Goal: Task Accomplishment & Management: Manage account settings

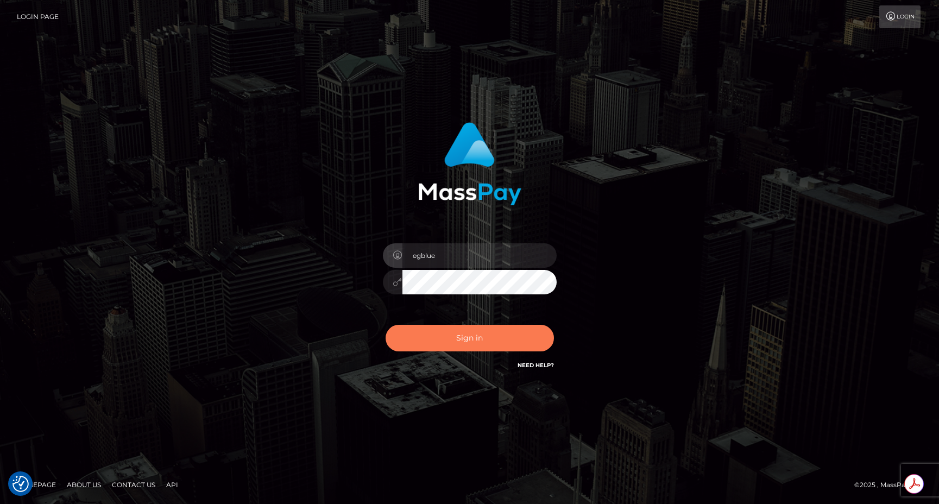
click at [433, 336] on button "Sign in" at bounding box center [470, 338] width 168 height 27
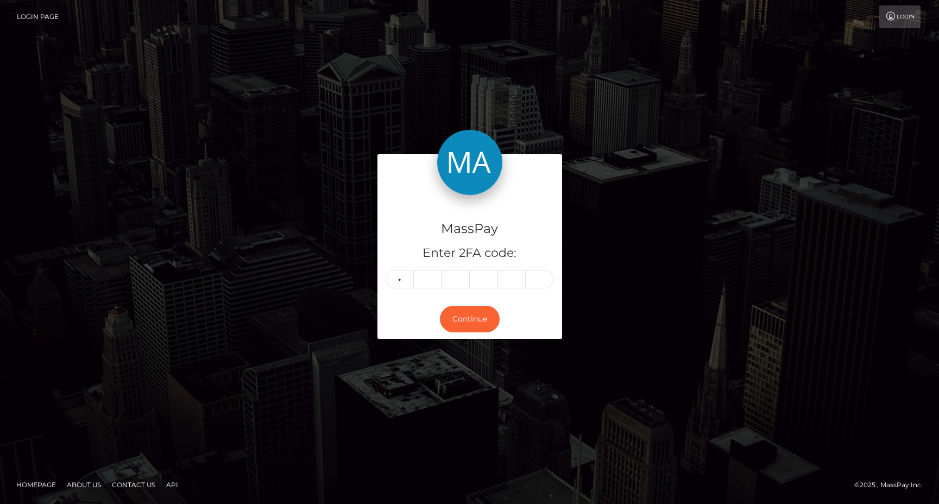
type input "7"
type input "9"
type input "8"
type input "3"
type input "4"
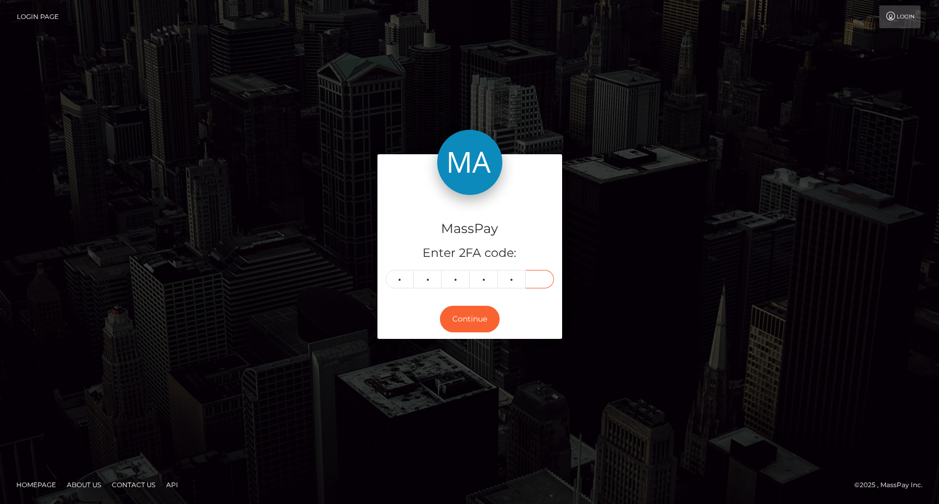
type input "4"
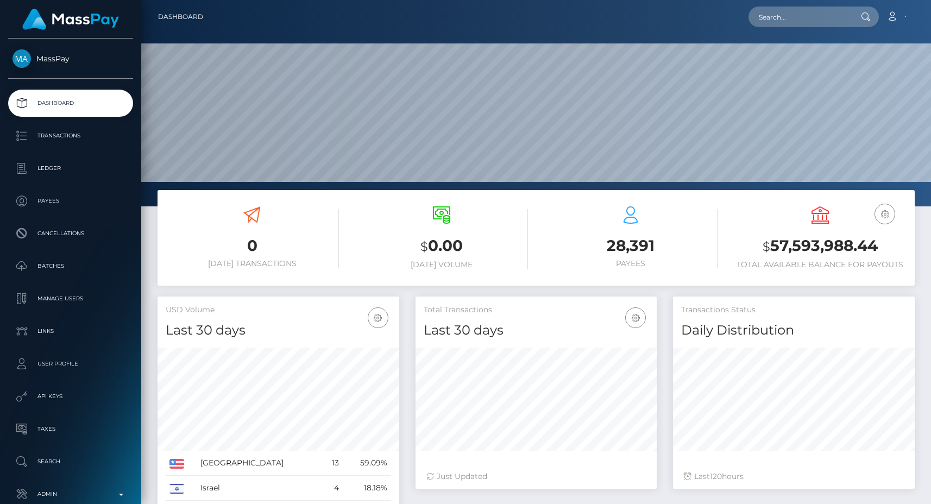
scroll to position [193, 241]
click at [797, 20] on input "text" at bounding box center [799, 17] width 102 height 21
paste input "pout_hgLCFJtF36hA3"
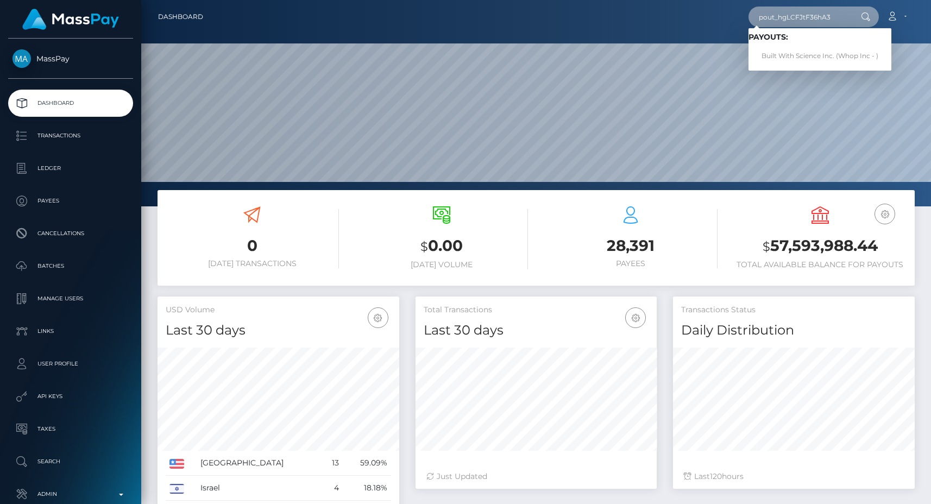
type input "pout_hgLCFJtF36hA3"
click at [797, 48] on link "Built With Science Inc. (Whop Inc - )" at bounding box center [819, 56] width 143 height 20
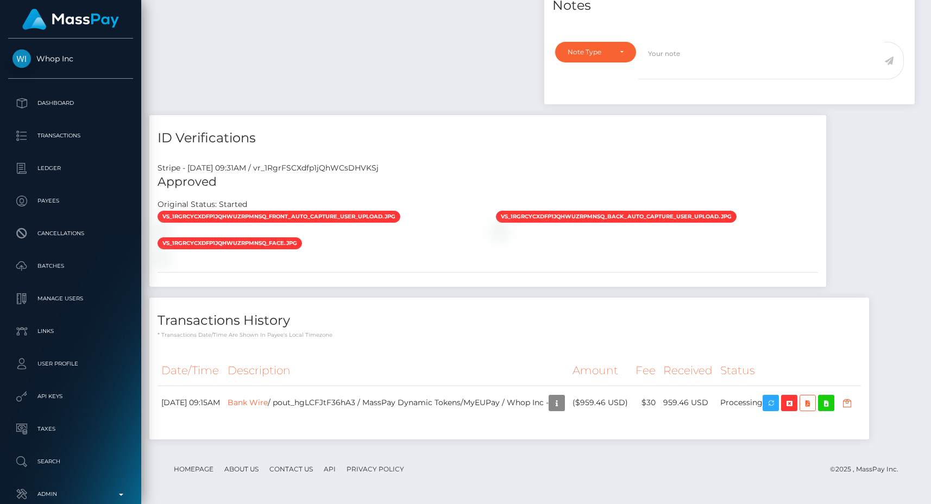
scroll to position [869, 0]
click at [488, 252] on div at bounding box center [318, 257] width 338 height 11
click at [483, 252] on div at bounding box center [318, 257] width 338 height 11
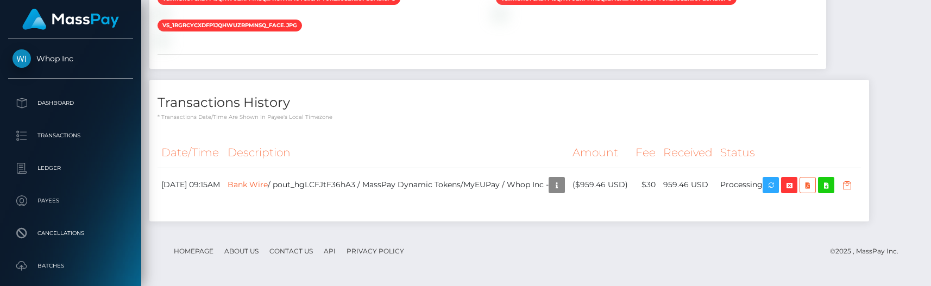
scroll to position [1021, 0]
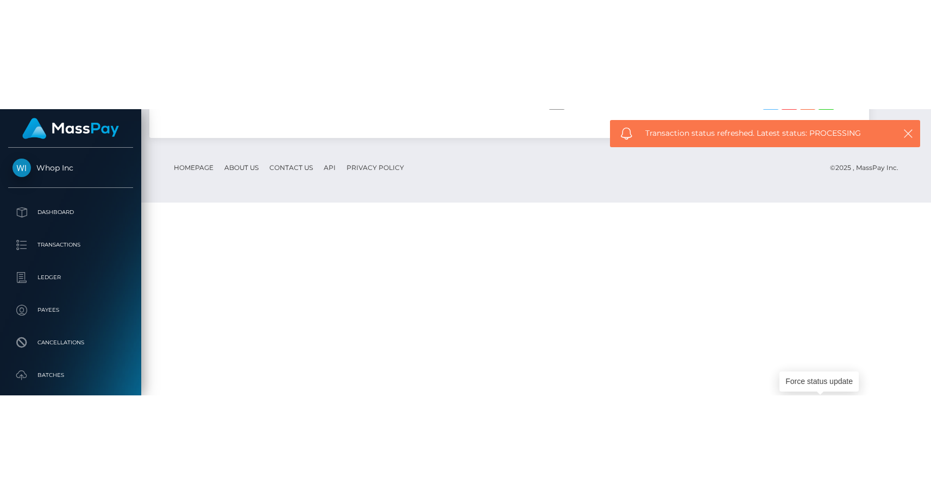
scroll to position [869, 0]
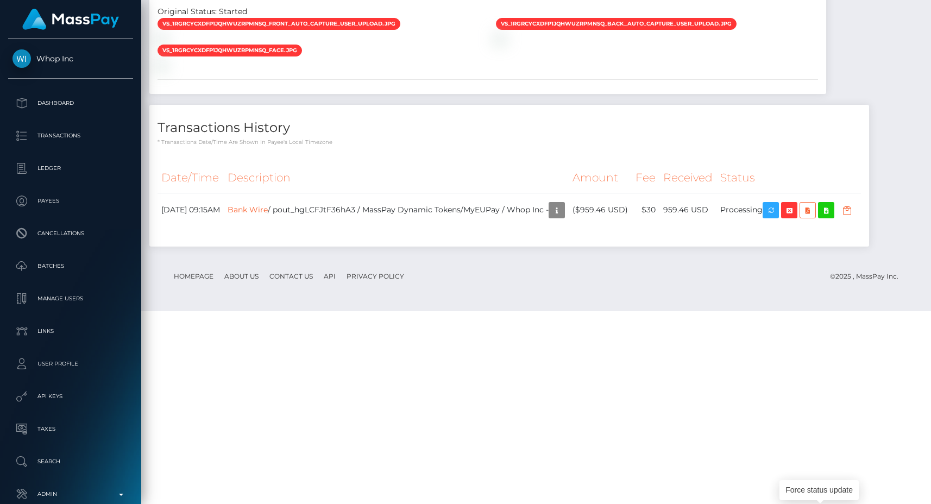
scroll to position [130, 241]
click at [582, 71] on div "vs_1RgrCYCXdfp1jQhWuzrpmnSq_front_auto_capture_user_upload.jpg" at bounding box center [487, 43] width 677 height 53
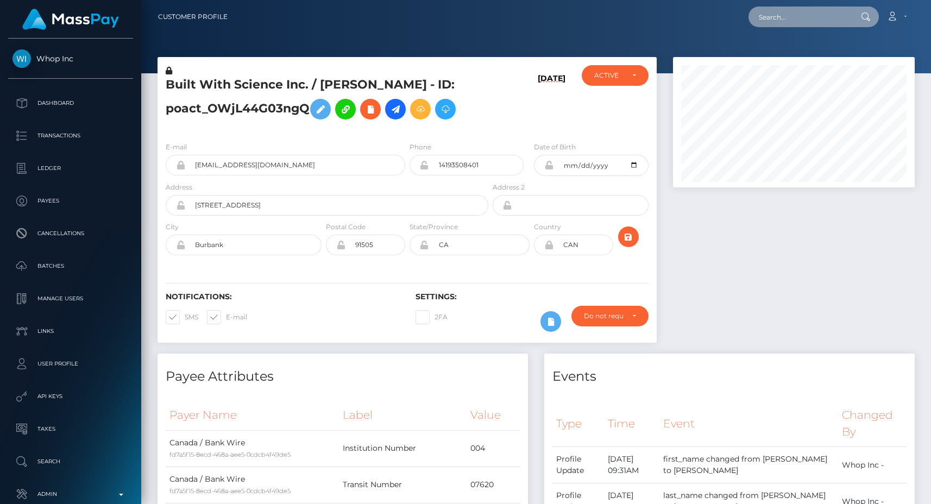
click at [796, 15] on input "text" at bounding box center [799, 17] width 102 height 21
paste input "pout_SlTerFa0xWOEa"
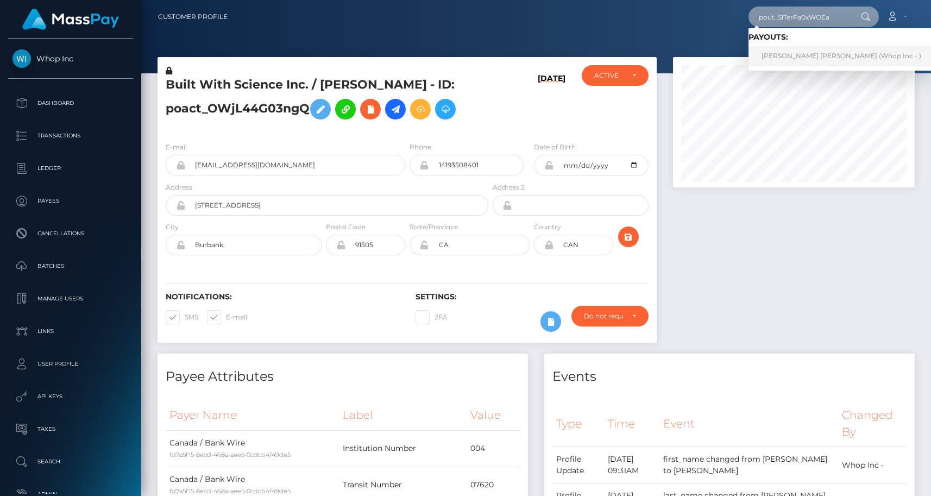
type input "pout_SlTerFa0xWOEa"
click at [805, 51] on link "JOHANA MARIA ECHAVARRIA LONDONO (Whop Inc - )" at bounding box center [841, 56] width 186 height 20
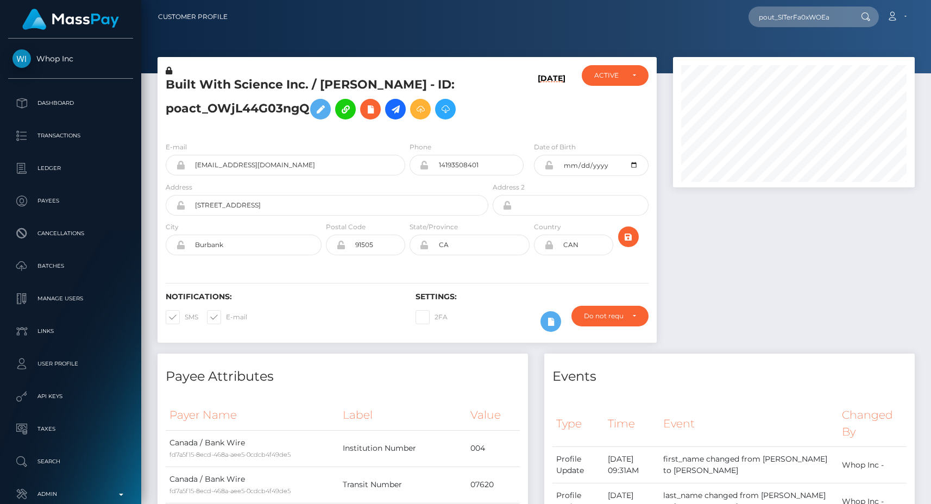
scroll to position [881, 0]
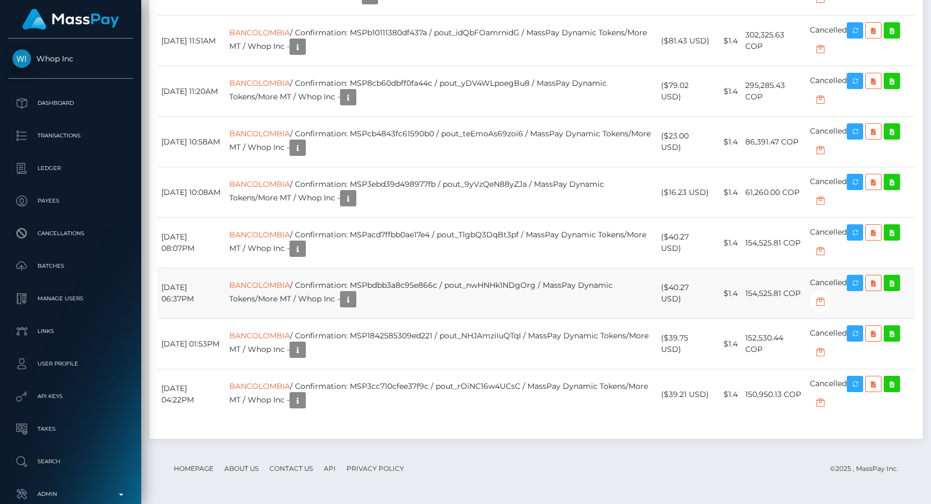
scroll to position [2337, 0]
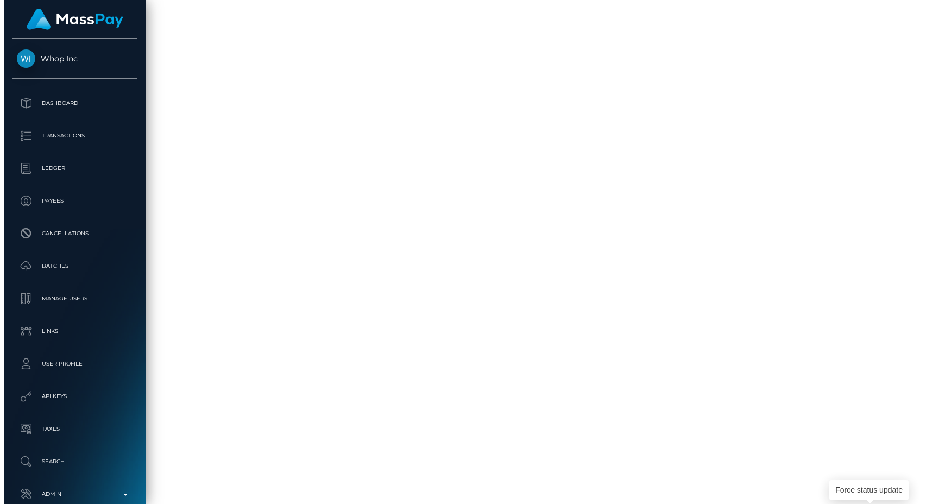
scroll to position [2159, 0]
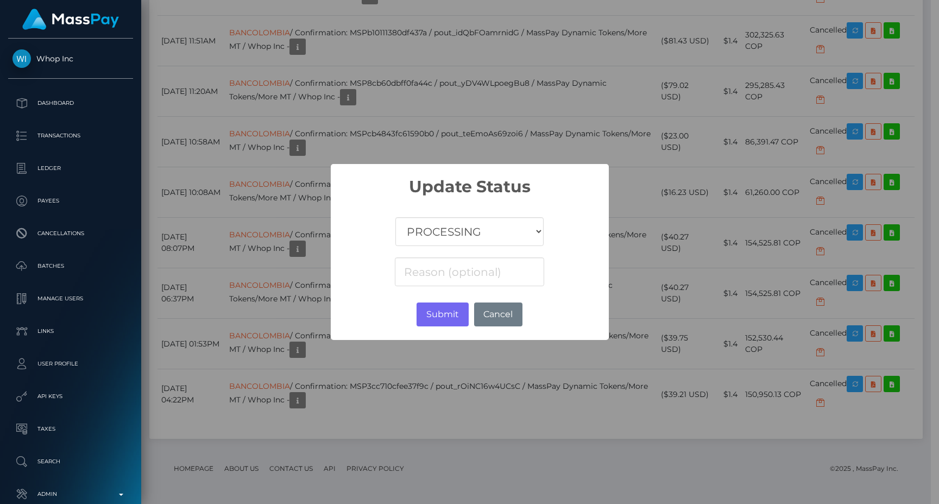
click at [441, 235] on select "COMPLETED CANCELLED READY_FOR_PICKUP PROCESSING" at bounding box center [469, 231] width 148 height 29
select select "CANCELLED"
click at [396, 217] on select "COMPLETED CANCELLED READY_FOR_PICKUP PROCESSING" at bounding box center [469, 231] width 148 height 29
click at [441, 279] on input at bounding box center [469, 271] width 149 height 29
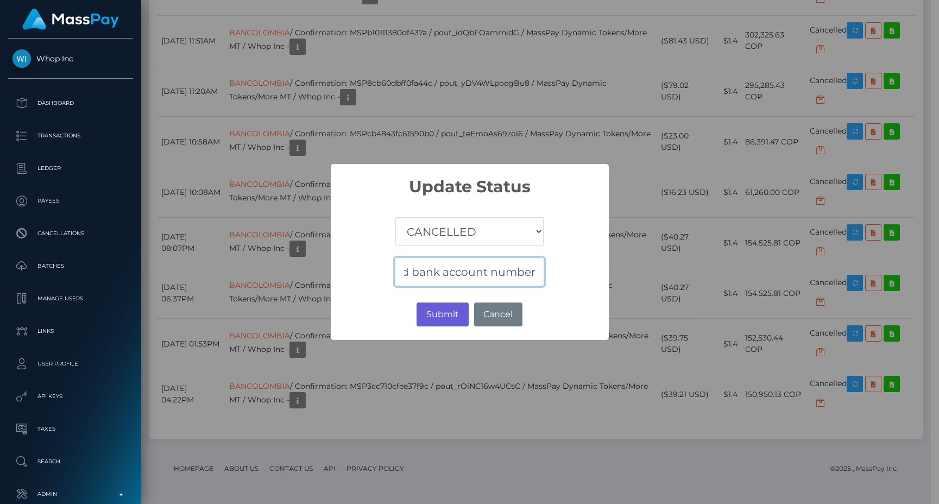
type input "Invalid bank account number"
click at [422, 313] on button "Submit" at bounding box center [442, 314] width 52 height 24
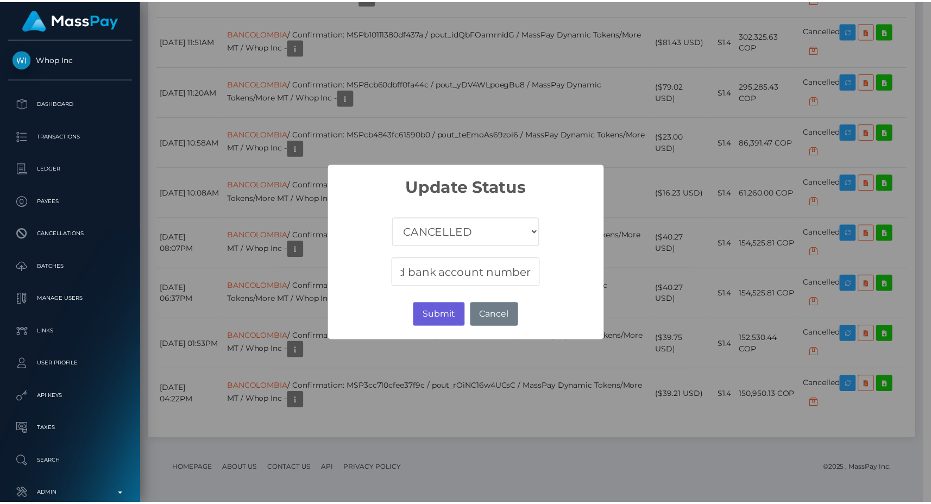
scroll to position [0, 0]
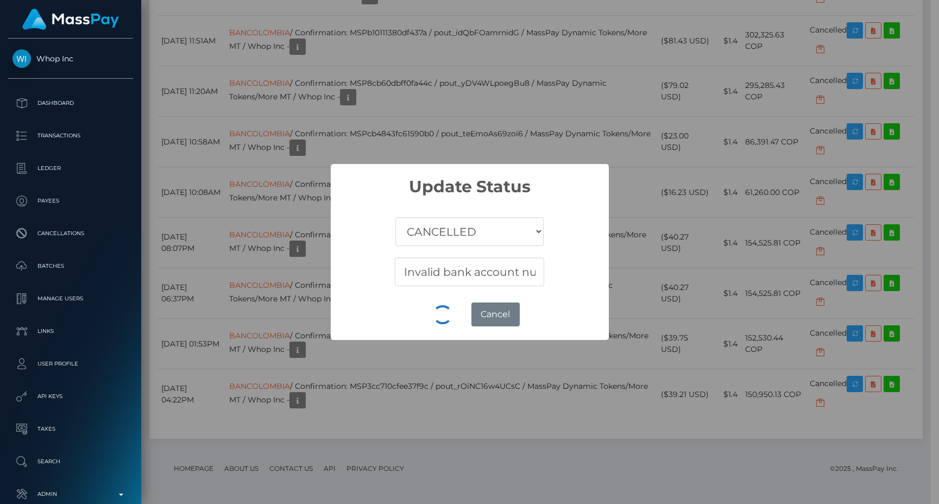
click at [440, 128] on div "× Update Status COMPLETED CANCELLED READY_FOR_PICKUP PROCESSING Invalid bank ac…" at bounding box center [469, 252] width 939 height 504
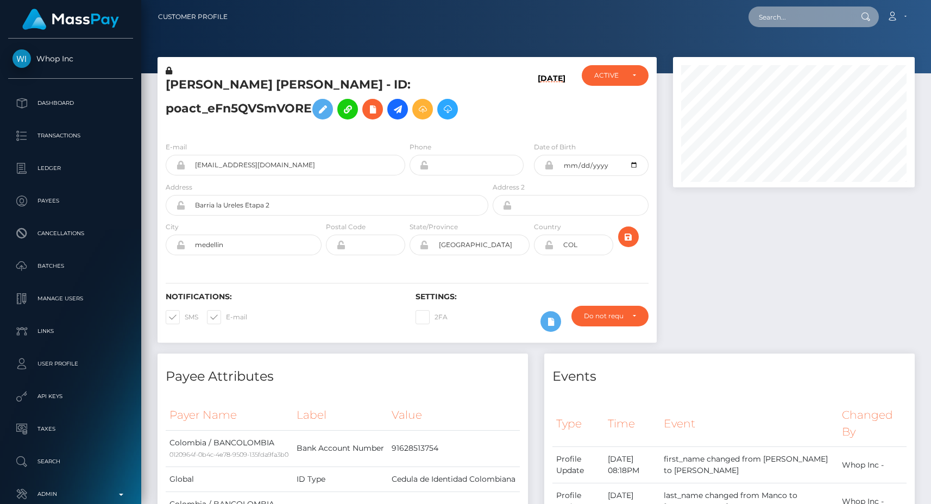
click at [807, 16] on input "text" at bounding box center [799, 17] width 102 height 21
paste input "77825370"
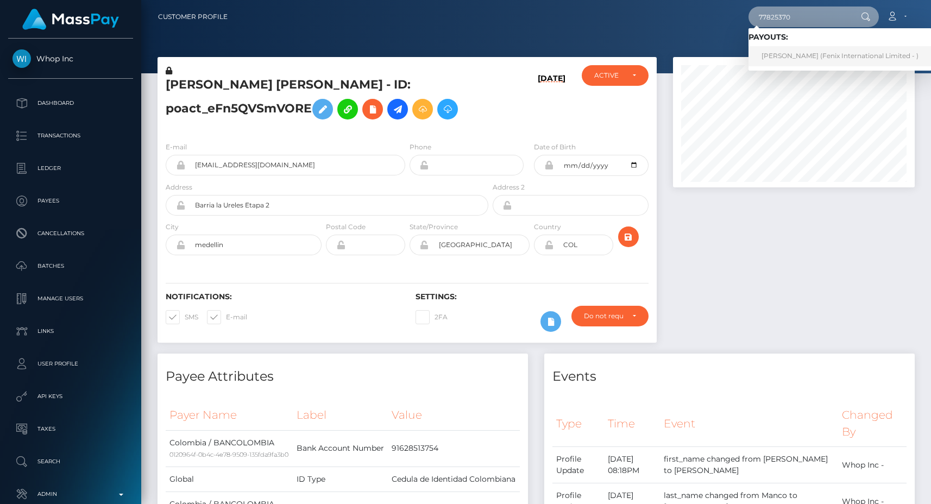
type input "77825370"
click at [809, 54] on link "POOJA RANI (Fenix International Limited - )" at bounding box center [839, 56] width 183 height 20
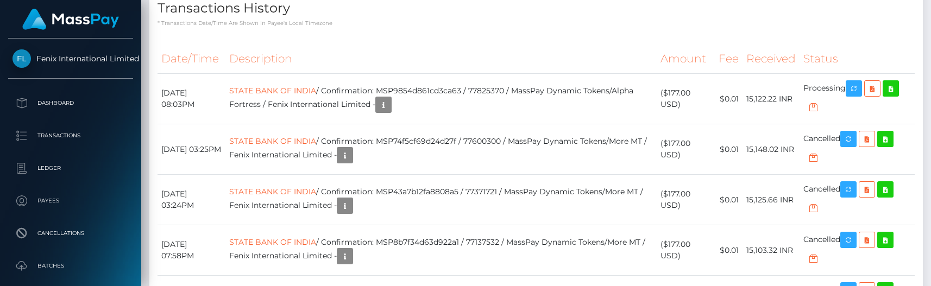
scroll to position [2672, 0]
click at [853, 91] on icon "button" at bounding box center [853, 90] width 13 height 14
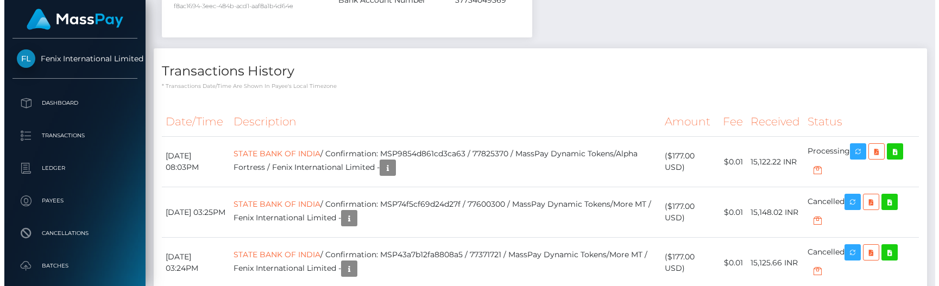
scroll to position [2626, 0]
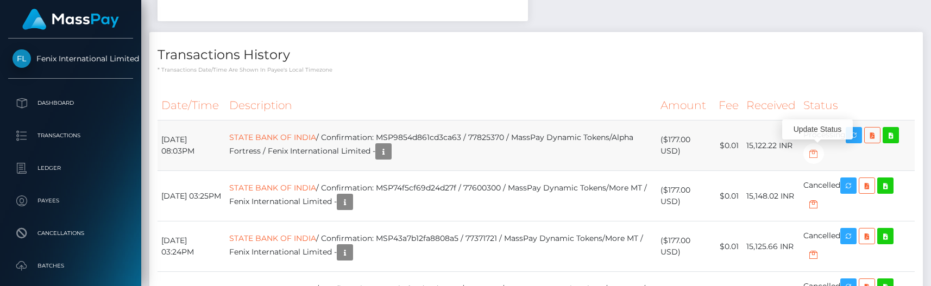
click at [819, 146] on button "button" at bounding box center [813, 153] width 21 height 21
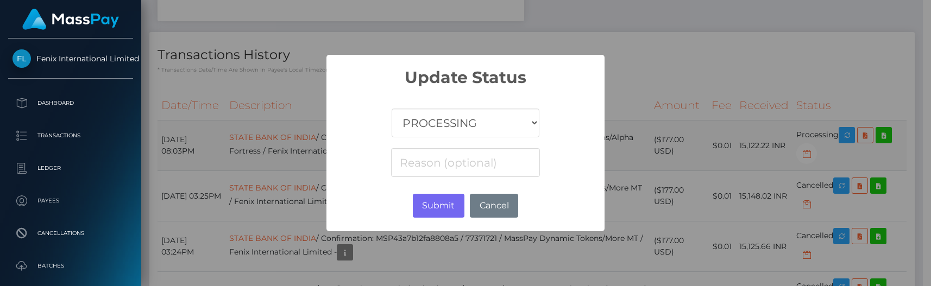
scroll to position [542889, 542778]
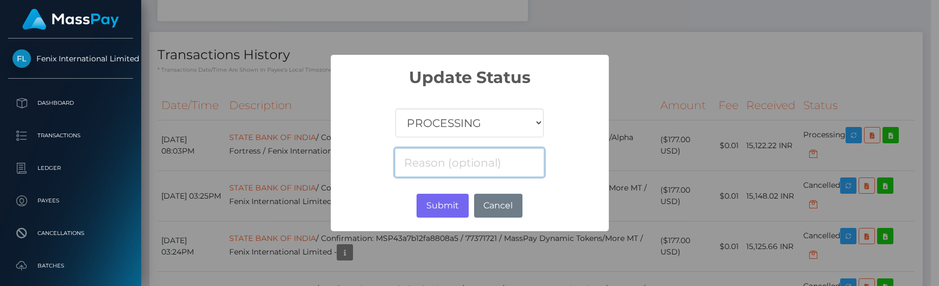
click at [498, 167] on input at bounding box center [469, 162] width 149 height 29
click at [490, 103] on div "COMPLETED CANCELLED READY_FOR_PICKUP PROCESSING" at bounding box center [470, 133] width 278 height 92
click at [491, 113] on select "COMPLETED CANCELLED READY_FOR_PICKUP PROCESSING" at bounding box center [469, 123] width 148 height 29
select select "CANCELLED"
click at [396, 109] on select "COMPLETED CANCELLED READY_FOR_PICKUP PROCESSING" at bounding box center [469, 123] width 148 height 29
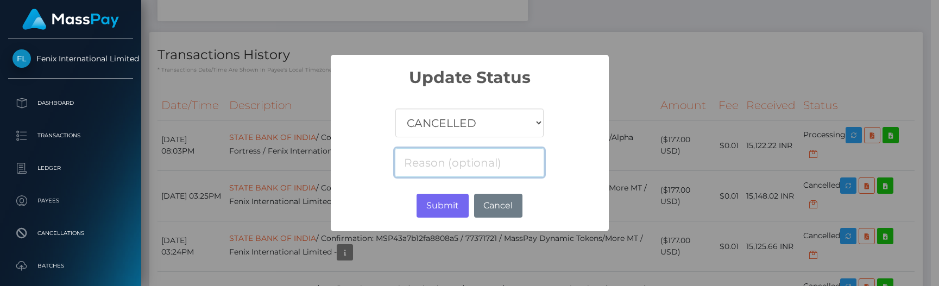
click at [463, 157] on input at bounding box center [469, 162] width 149 height 29
type input "Invalid account"
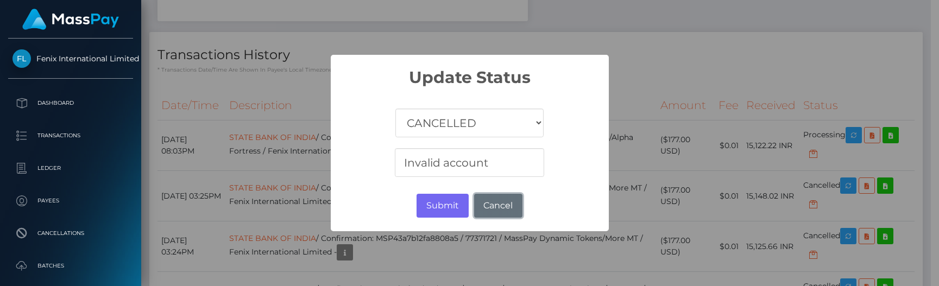
click at [502, 216] on button "Cancel" at bounding box center [498, 206] width 48 height 24
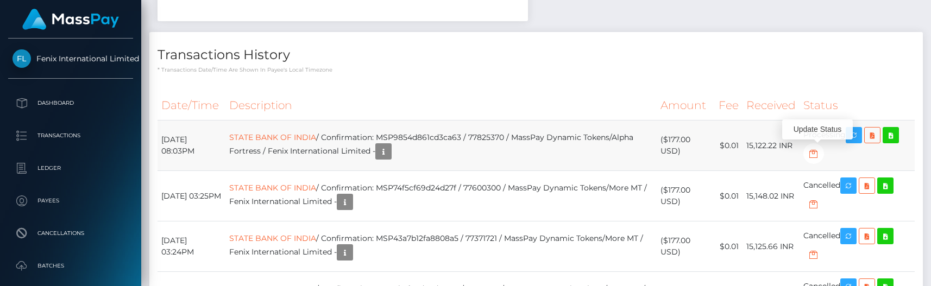
click at [450, 135] on td "STATE BANK OF INDIA / Confirmation: MSP9854d861cd3ca63 / 77825370 / MassPay Dyn…" at bounding box center [440, 146] width 431 height 51
copy td "MSP9854d861cd3ca63"
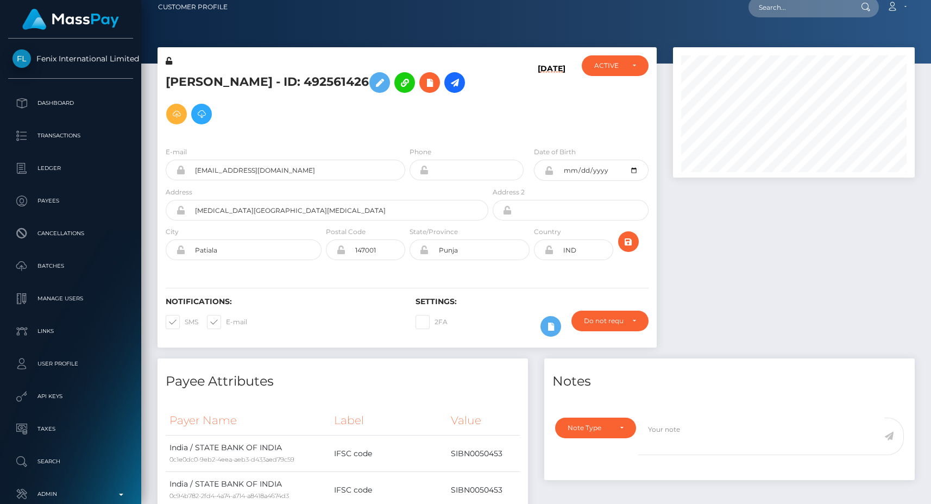
scroll to position [0, 0]
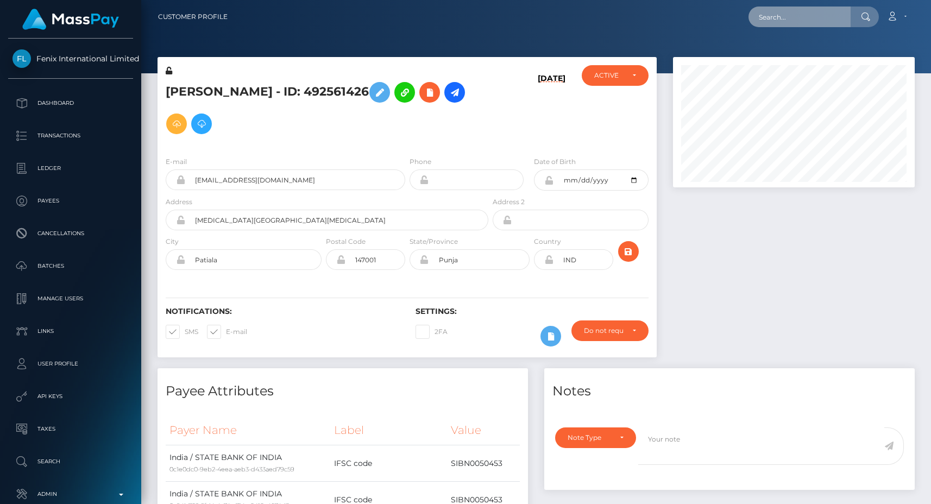
click at [832, 11] on input "text" at bounding box center [799, 17] width 102 height 21
paste input "pout_5QXB8BTq8X29c"
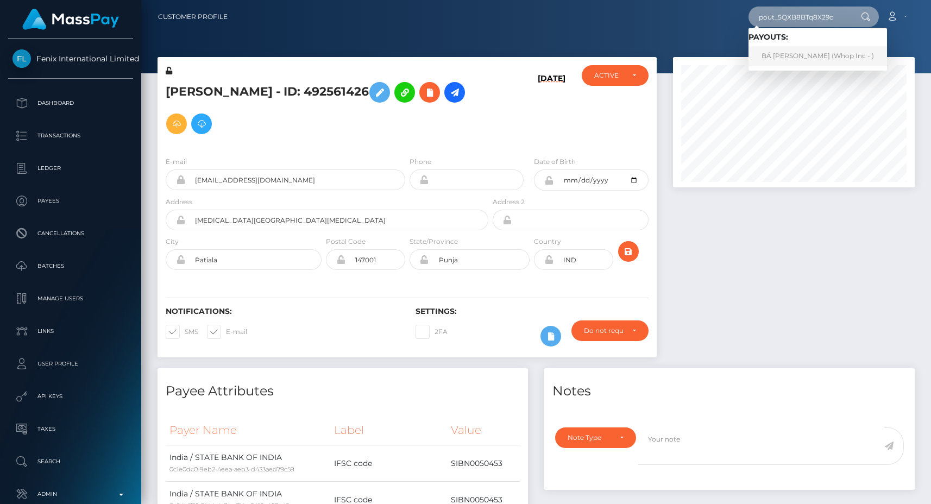
type input "pout_5QXB8BTq8X29c"
click at [789, 52] on link "BÁ LUYỆN TRẦN (Whop Inc - )" at bounding box center [817, 56] width 138 height 20
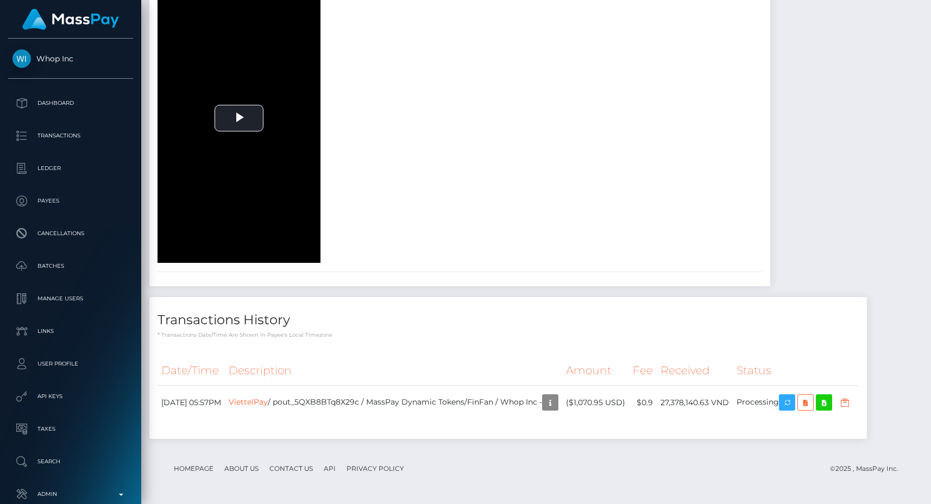
scroll to position [1408, 0]
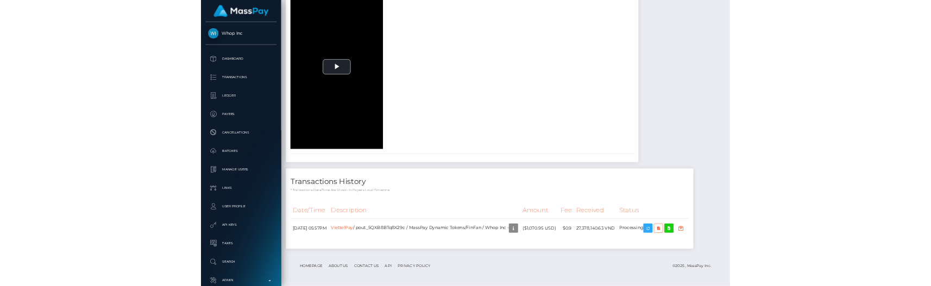
scroll to position [1757, 0]
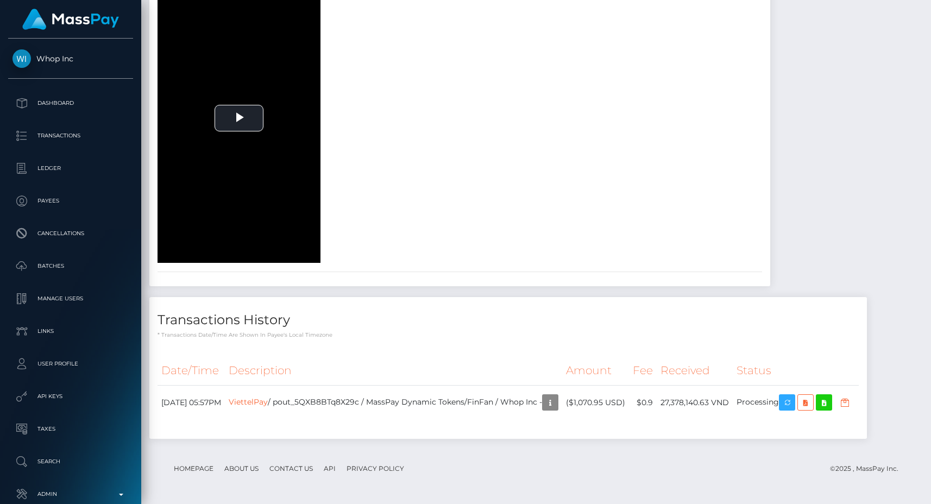
click at [460, 222] on div "To view this video please enable JavaScript, and consider upgrading to a web br…" at bounding box center [304, 117] width 311 height 289
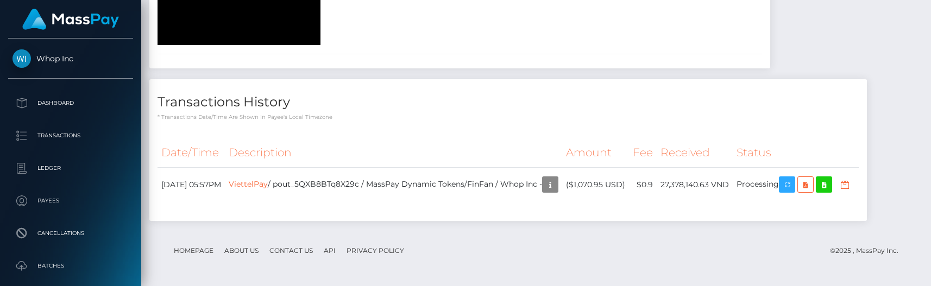
scroll to position [1975, 0]
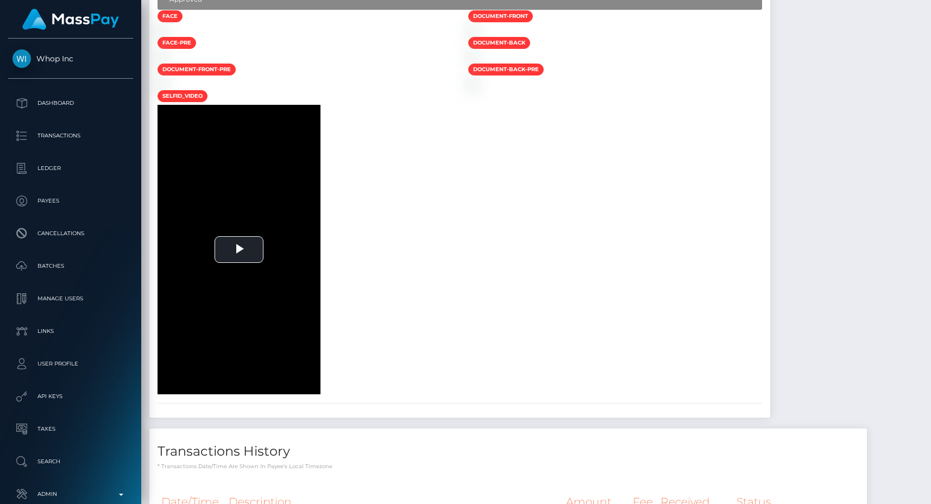
scroll to position [296, 0]
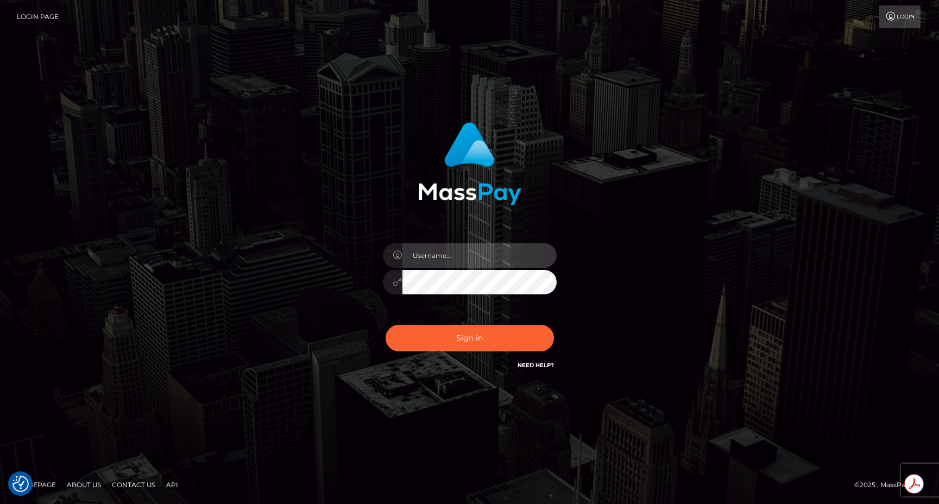
type input "egblue"
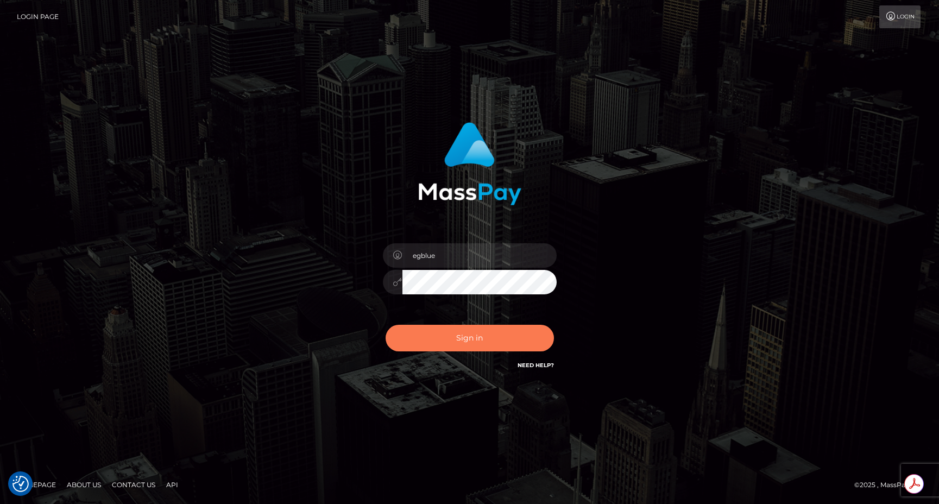
click at [472, 335] on button "Sign in" at bounding box center [470, 338] width 168 height 27
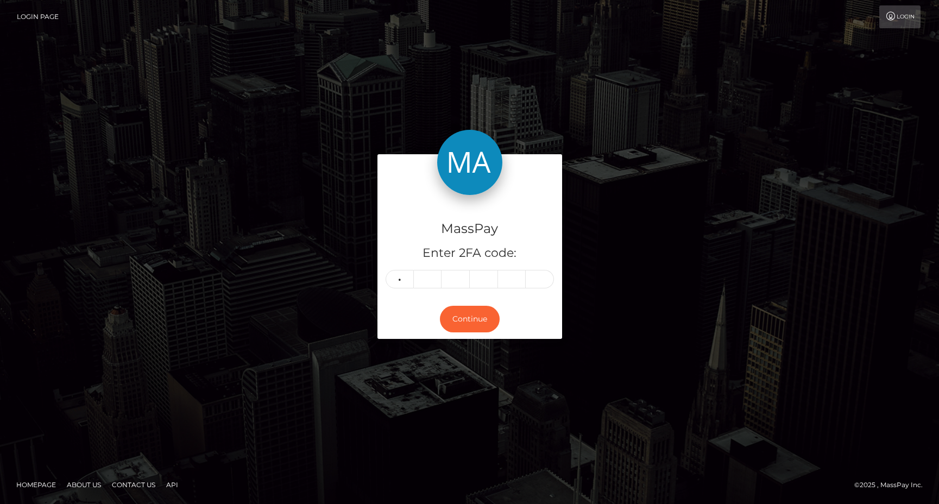
type input "3"
type input "2"
type input "7"
type input "3"
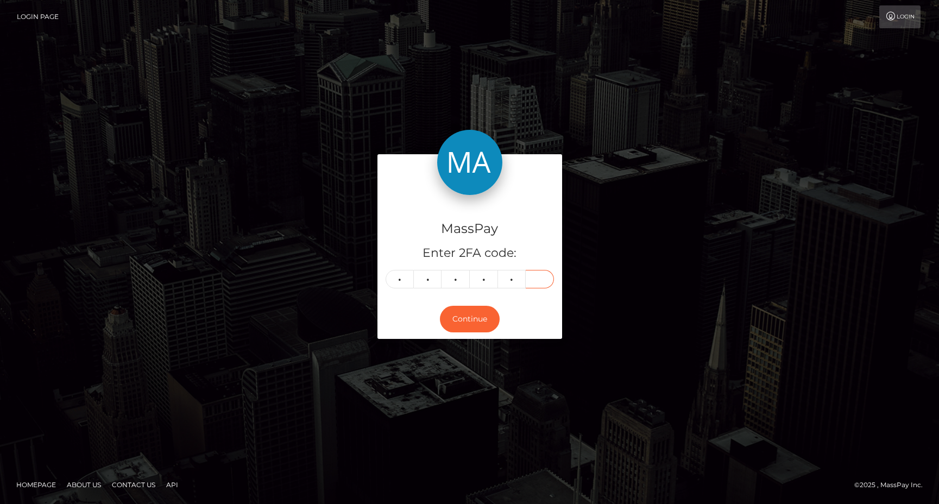
type input "6"
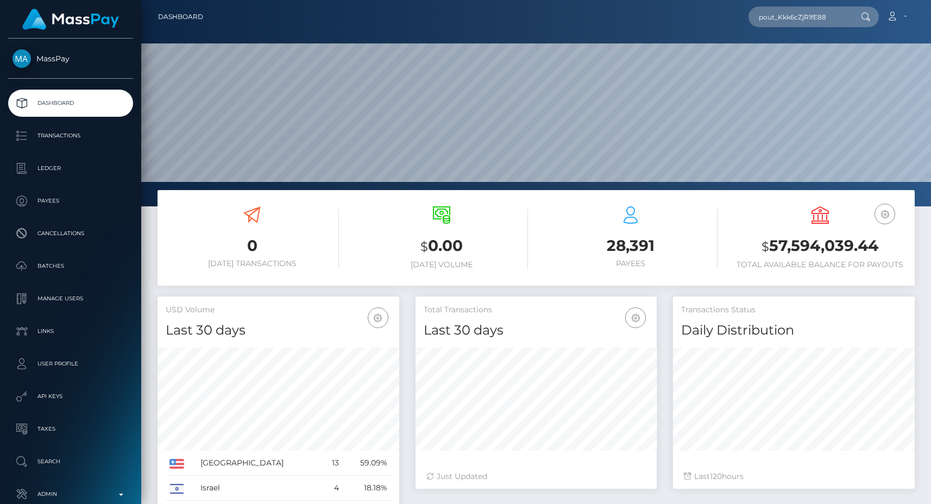
scroll to position [193, 241]
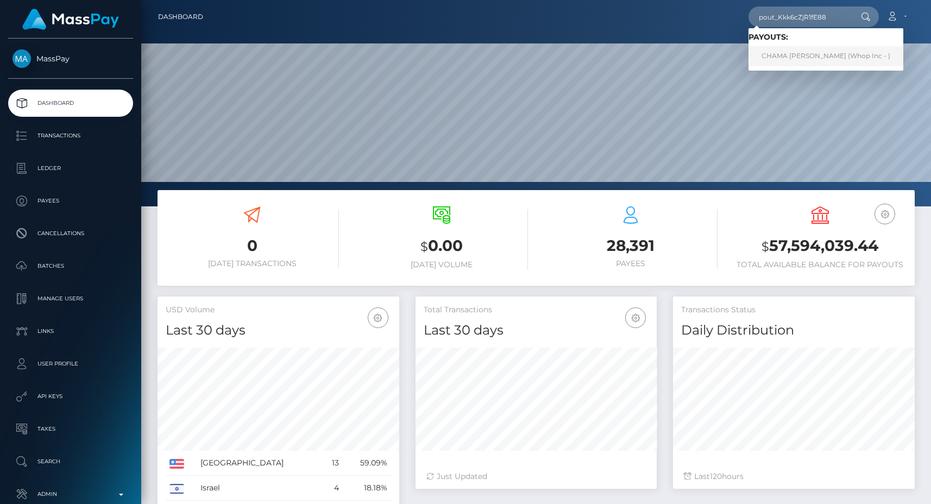
type input "pout_Kkk6cZjR1fE88"
click at [807, 52] on link "CHAMA [PERSON_NAME] (Whop Inc - )" at bounding box center [825, 56] width 155 height 20
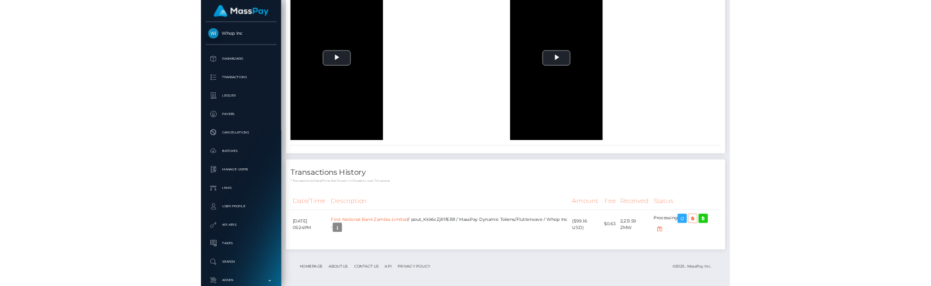
scroll to position [2100, 0]
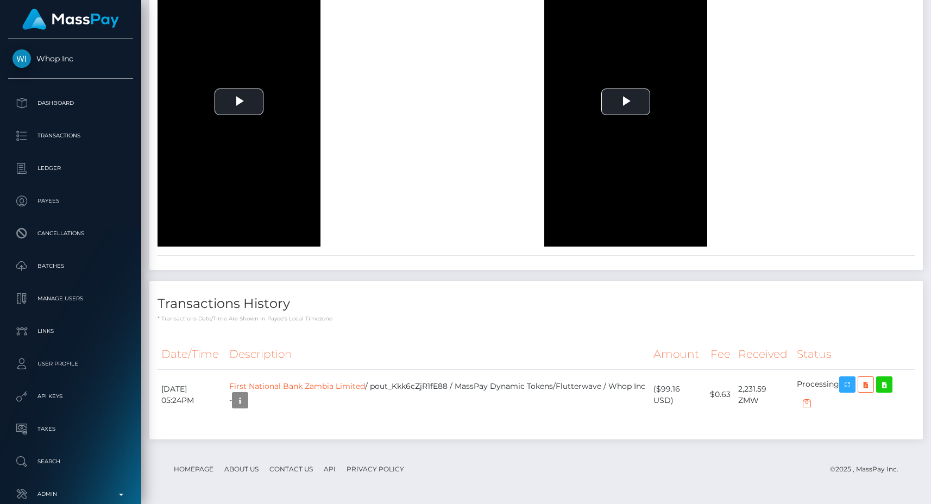
click at [550, 360] on th "Description" at bounding box center [437, 354] width 425 height 30
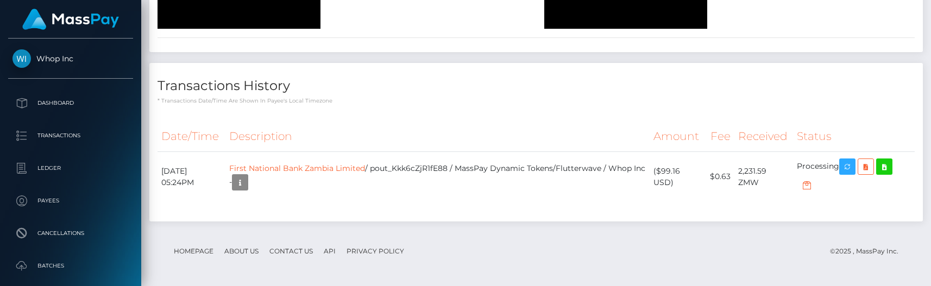
scroll to position [2318, 0]
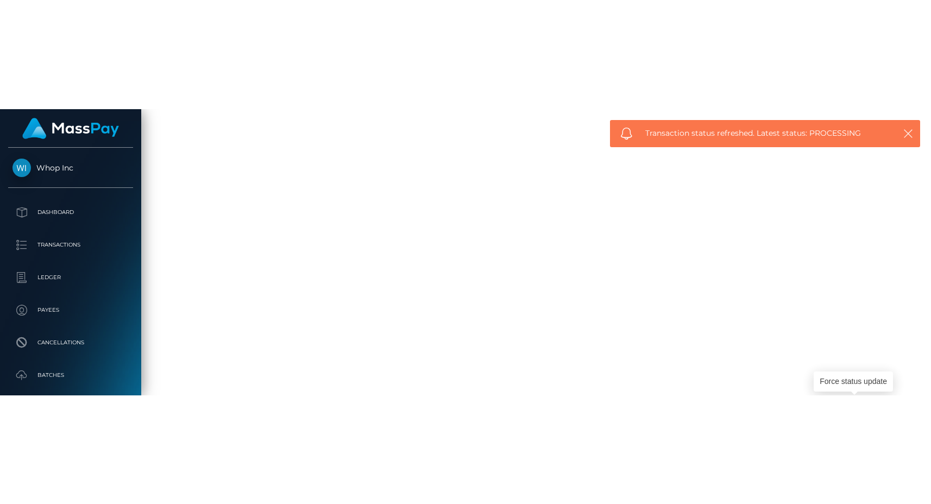
scroll to position [2100, 0]
